Goal: Task Accomplishment & Management: Manage account settings

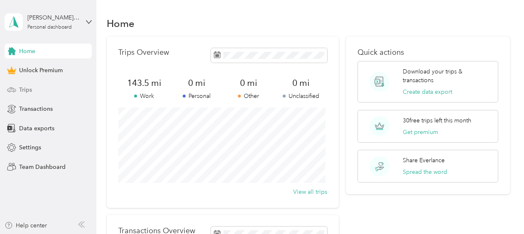
click at [34, 90] on div "Trips" at bounding box center [48, 89] width 87 height 15
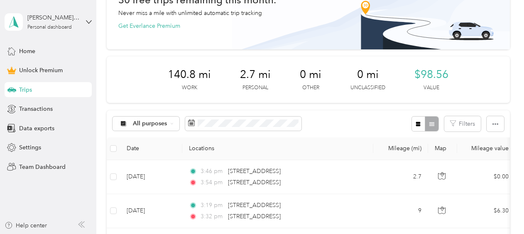
scroll to position [83, 0]
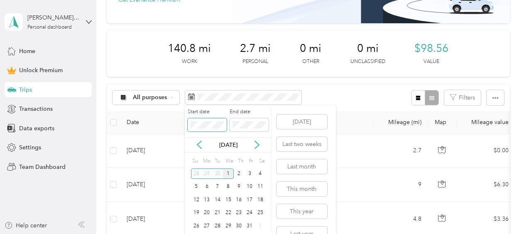
click at [164, 122] on body "[PERSON_NAME][EMAIL_ADDRESS][PERSON_NAME][DOMAIN_NAME] Personal dashboard Home …" at bounding box center [260, 117] width 520 height 234
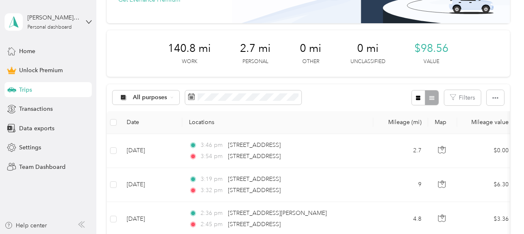
click at [328, 93] on div "All purposes Filters" at bounding box center [308, 97] width 403 height 27
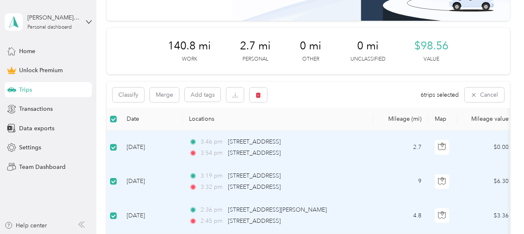
scroll to position [125, 0]
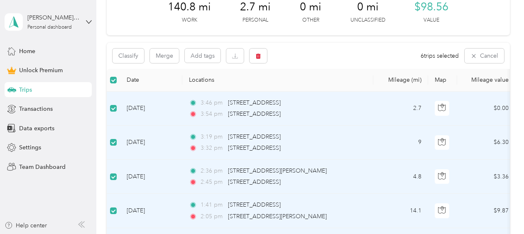
click at [355, 61] on div "Classify Merge Add tags 6 trips selected Cancel" at bounding box center [308, 56] width 403 height 26
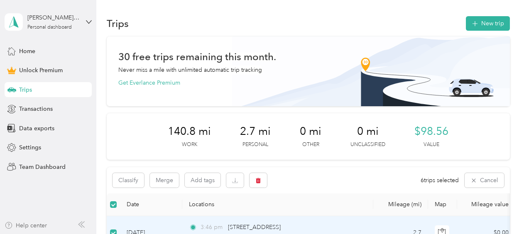
click at [32, 226] on div "Help center" at bounding box center [26, 225] width 42 height 9
click at [83, 19] on div "[PERSON_NAME][EMAIL_ADDRESS][PERSON_NAME][DOMAIN_NAME] Personal dashboard" at bounding box center [48, 21] width 87 height 29
click at [105, 46] on div "You’re signed in as [PERSON_NAME][EMAIL_ADDRESS][PERSON_NAME][DOMAIN_NAME] Log …" at bounding box center [139, 57] width 269 height 47
click at [48, 51] on div "Home" at bounding box center [48, 51] width 87 height 15
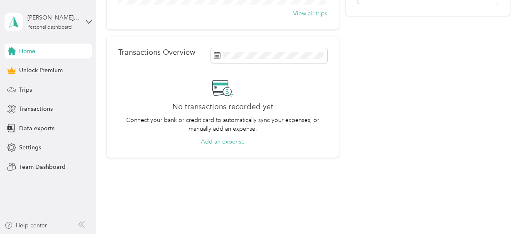
scroll to position [188, 0]
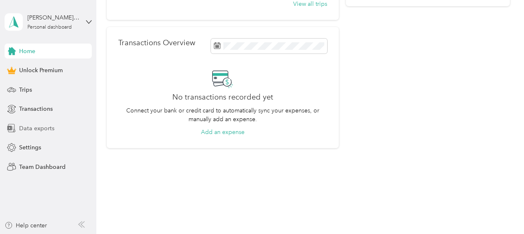
click at [45, 127] on span "Data exports" at bounding box center [36, 128] width 35 height 9
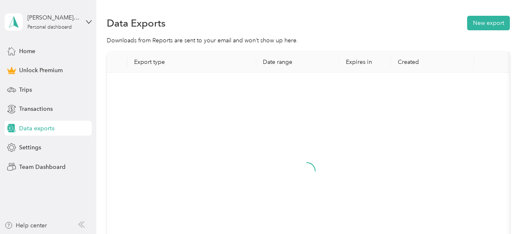
scroll to position [120, 0]
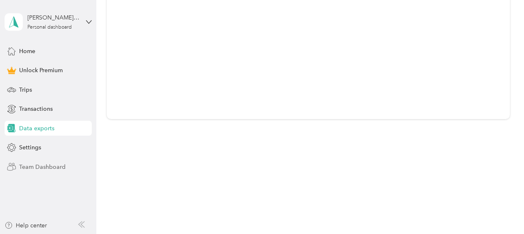
click at [42, 165] on span "Team Dashboard" at bounding box center [42, 167] width 46 height 9
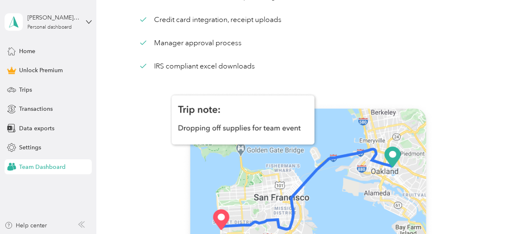
scroll to position [22, 0]
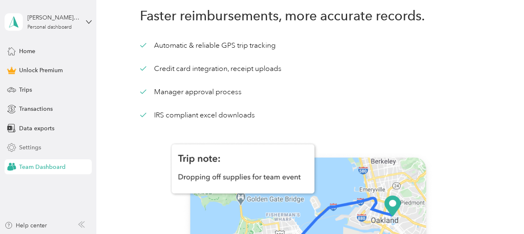
click at [39, 149] on span "Settings" at bounding box center [30, 147] width 22 height 9
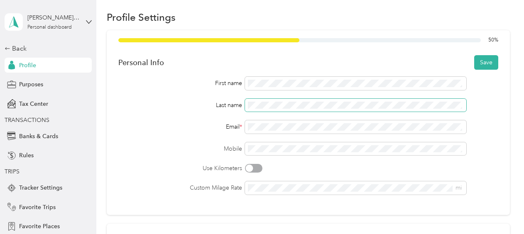
click at [278, 109] on span at bounding box center [356, 105] width 222 height 13
click at [477, 59] on button "Save" at bounding box center [486, 62] width 24 height 15
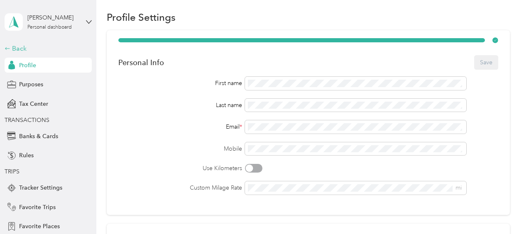
click at [8, 46] on div "Back" at bounding box center [46, 49] width 83 height 10
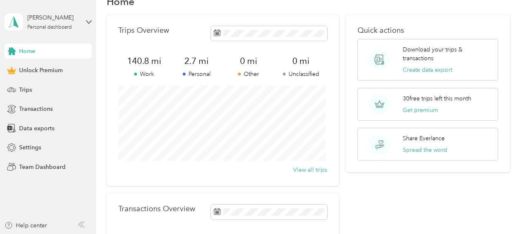
click at [200, 73] on p "Personal" at bounding box center [196, 74] width 52 height 9
drag, startPoint x: 200, startPoint y: 73, endPoint x: 198, endPoint y: 64, distance: 8.9
click at [198, 64] on span "2.7 mi" at bounding box center [196, 61] width 52 height 12
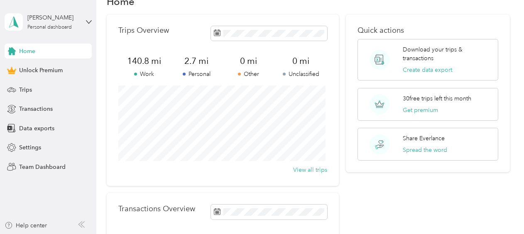
click at [192, 64] on span "2.7 mi" at bounding box center [196, 61] width 52 height 12
click at [33, 220] on aside "[PERSON_NAME] Personal dashboard Home Unlock Premium Trips Transactions Data ex…" at bounding box center [48, 117] width 96 height 234
click at [34, 224] on div "Help center" at bounding box center [26, 225] width 42 height 9
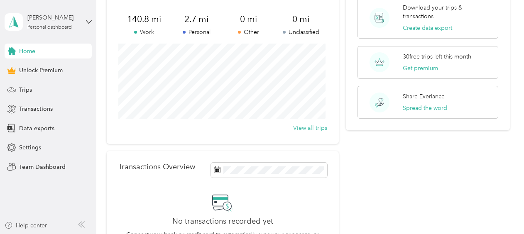
scroll to position [64, 0]
click at [25, 88] on span "Trips" at bounding box center [25, 90] width 13 height 9
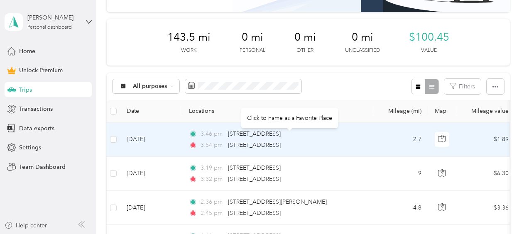
scroll to position [87, 0]
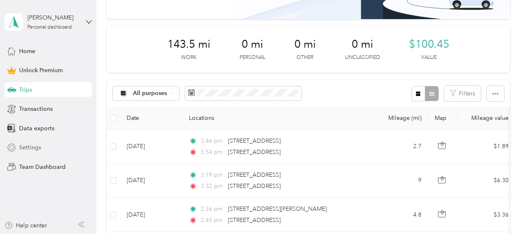
click at [38, 147] on span "Settings" at bounding box center [30, 147] width 22 height 9
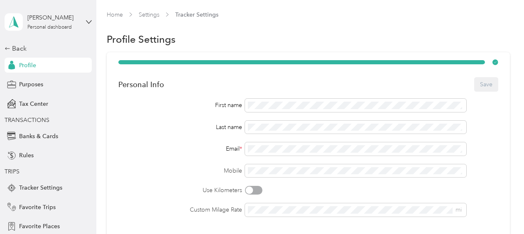
click at [81, 21] on div "[PERSON_NAME] Personal dashboard" at bounding box center [48, 21] width 87 height 29
click at [102, 46] on span "You’re signed in as [PERSON_NAME][EMAIL_ADDRESS][PERSON_NAME][DOMAIN_NAME]" at bounding box center [135, 44] width 257 height 9
click at [86, 20] on icon at bounding box center [89, 22] width 6 height 6
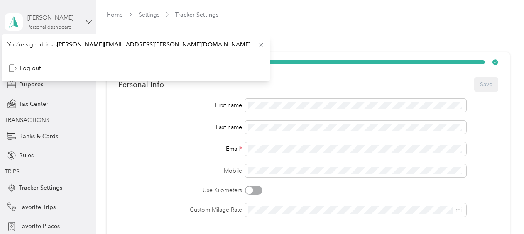
click at [51, 20] on div "[PERSON_NAME]" at bounding box center [53, 17] width 52 height 9
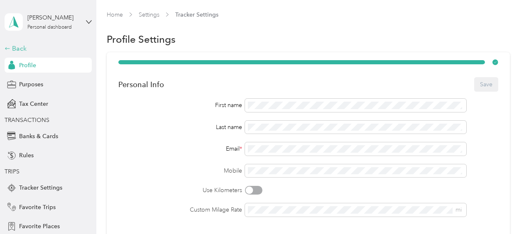
click at [16, 46] on div "Back" at bounding box center [46, 49] width 83 height 10
click at [63, 21] on div "[PERSON_NAME]" at bounding box center [53, 17] width 52 height 9
click at [95, 43] on span "[PERSON_NAME][EMAIL_ADDRESS][PERSON_NAME][DOMAIN_NAME]" at bounding box center [153, 44] width 193 height 7
click at [10, 47] on div "Back" at bounding box center [46, 49] width 83 height 10
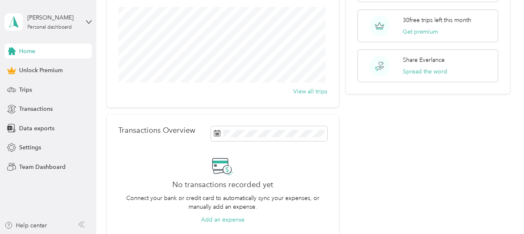
scroll to position [188, 0]
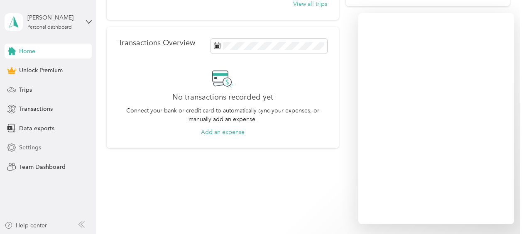
click at [42, 150] on div "Settings" at bounding box center [48, 147] width 87 height 15
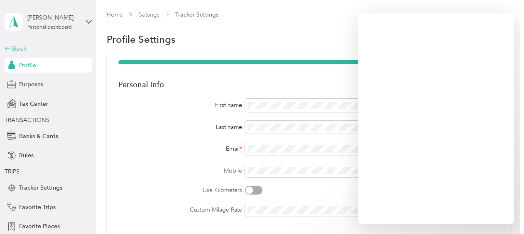
click at [11, 49] on div "Back" at bounding box center [46, 49] width 83 height 10
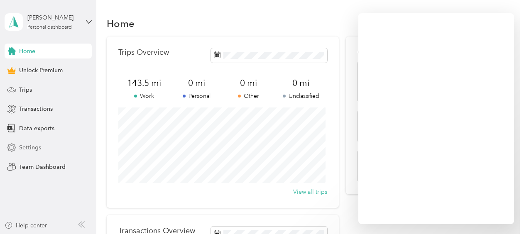
click at [38, 151] on span "Settings" at bounding box center [30, 147] width 22 height 9
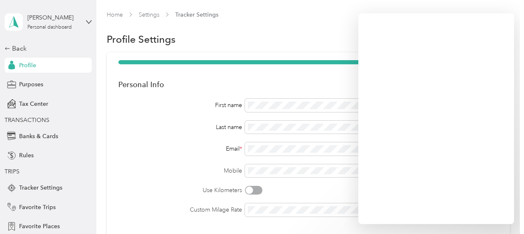
click at [37, 65] on div "Profile" at bounding box center [48, 65] width 87 height 15
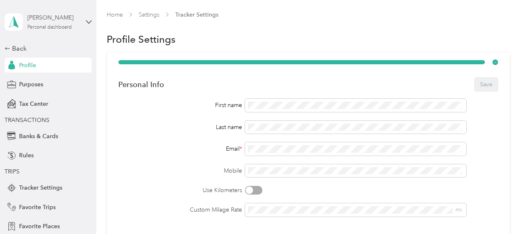
click at [44, 17] on div "[PERSON_NAME]" at bounding box center [53, 17] width 52 height 9
click at [82, 44] on span "[PERSON_NAME][EMAIL_ADDRESS][PERSON_NAME][DOMAIN_NAME]" at bounding box center [153, 43] width 193 height 7
click at [52, 17] on div "[PERSON_NAME]" at bounding box center [53, 17] width 52 height 9
click at [71, 46] on span "You’re signed in as [PERSON_NAME][EMAIL_ADDRESS][PERSON_NAME][DOMAIN_NAME]" at bounding box center [135, 44] width 257 height 9
click at [157, 14] on link "Settings" at bounding box center [149, 14] width 21 height 7
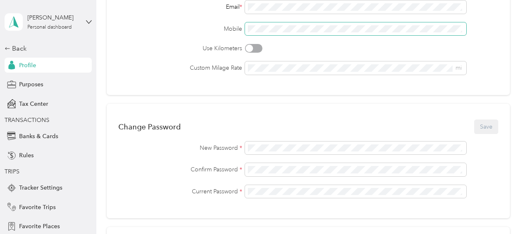
scroll to position [125, 0]
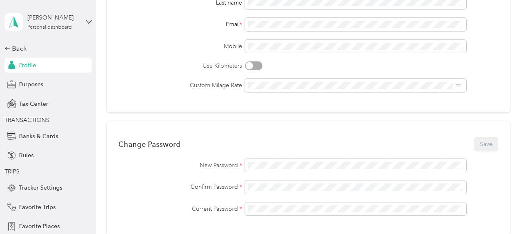
click at [151, 196] on div "New Password * Confirm Password * Current Password *" at bounding box center [308, 187] width 380 height 57
click at [47, 22] on div "[PERSON_NAME]" at bounding box center [53, 17] width 52 height 9
click at [83, 44] on span "[PERSON_NAME][EMAIL_ADDRESS][PERSON_NAME][DOMAIN_NAME]" at bounding box center [153, 44] width 193 height 7
click at [74, 22] on div "[PERSON_NAME] Personal dashboard" at bounding box center [53, 21] width 52 height 17
click at [42, 64] on div "Log out" at bounding box center [135, 68] width 257 height 15
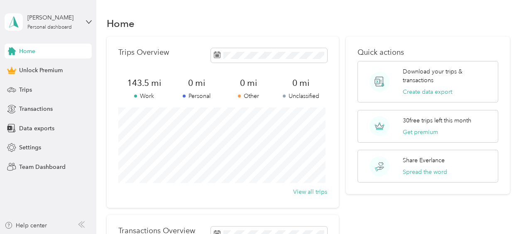
click at [111, 10] on div "Home Trips Overview 143.5 mi Work 0 mi Personal 0 mi Other 0 mi Unclassified Vi…" at bounding box center [307, 190] width 423 height 381
click at [117, 16] on div "Home" at bounding box center [308, 23] width 403 height 17
click at [39, 51] on div "Home" at bounding box center [48, 51] width 87 height 15
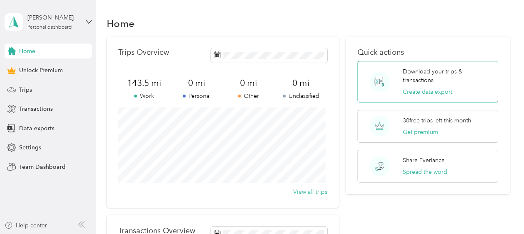
click at [424, 74] on p "Download your trips & transactions" at bounding box center [447, 75] width 89 height 17
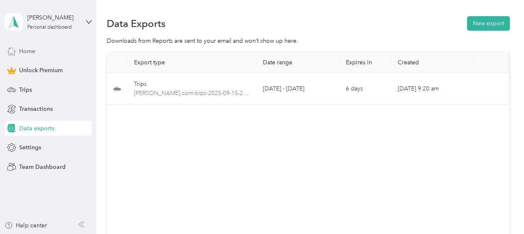
click at [38, 52] on div "Home" at bounding box center [48, 51] width 87 height 15
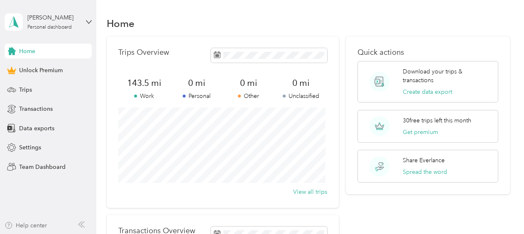
click at [44, 227] on div "Help center" at bounding box center [26, 225] width 42 height 9
